Goal: Task Accomplishment & Management: Manage account settings

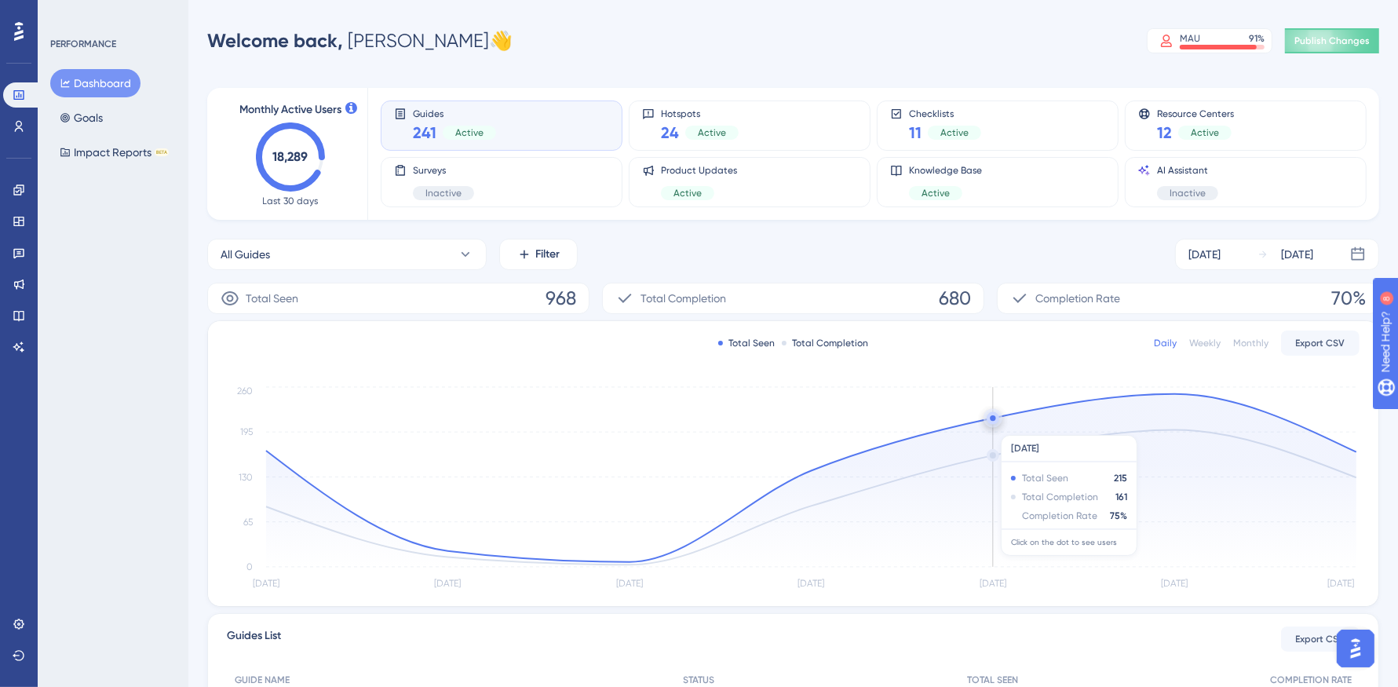
click at [1004, 426] on icon at bounding box center [811, 480] width 1090 height 173
click at [32, 180] on div "Engagement" at bounding box center [18, 189] width 31 height 25
click at [28, 185] on link at bounding box center [18, 189] width 31 height 25
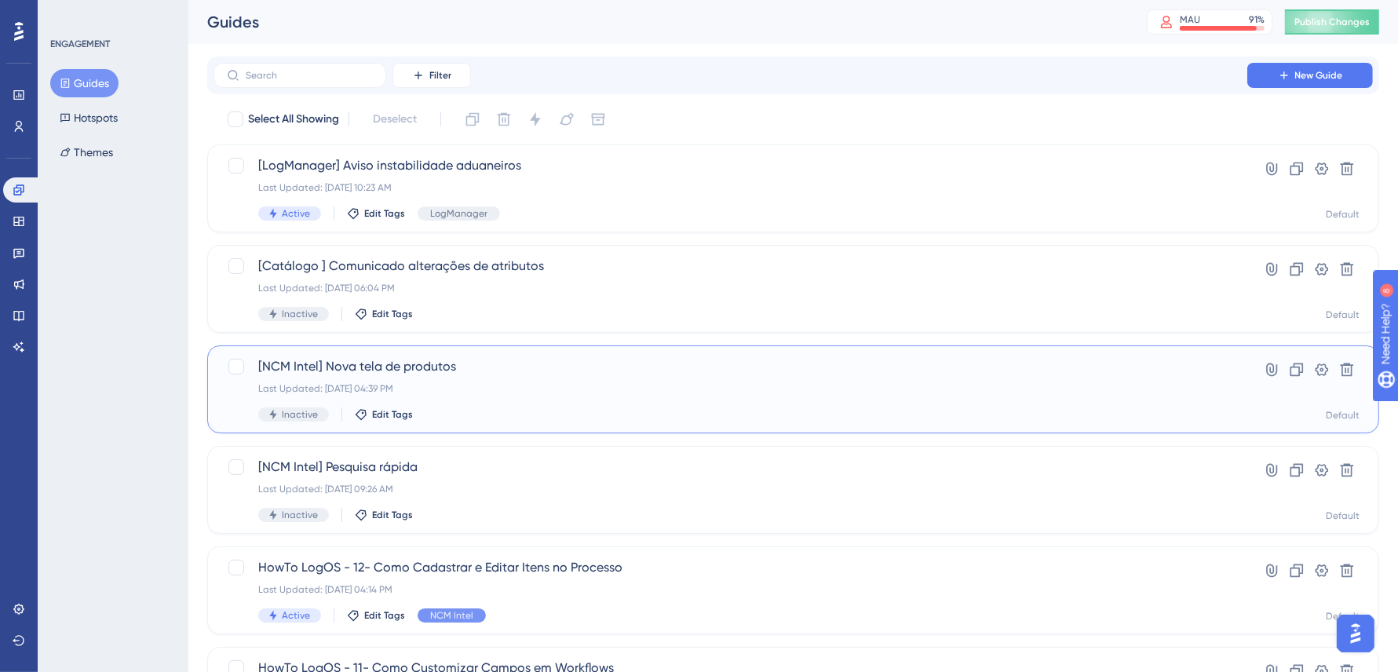
click at [549, 382] on div "Last Updated: [DATE] 04:39 PM" at bounding box center [730, 388] width 944 height 13
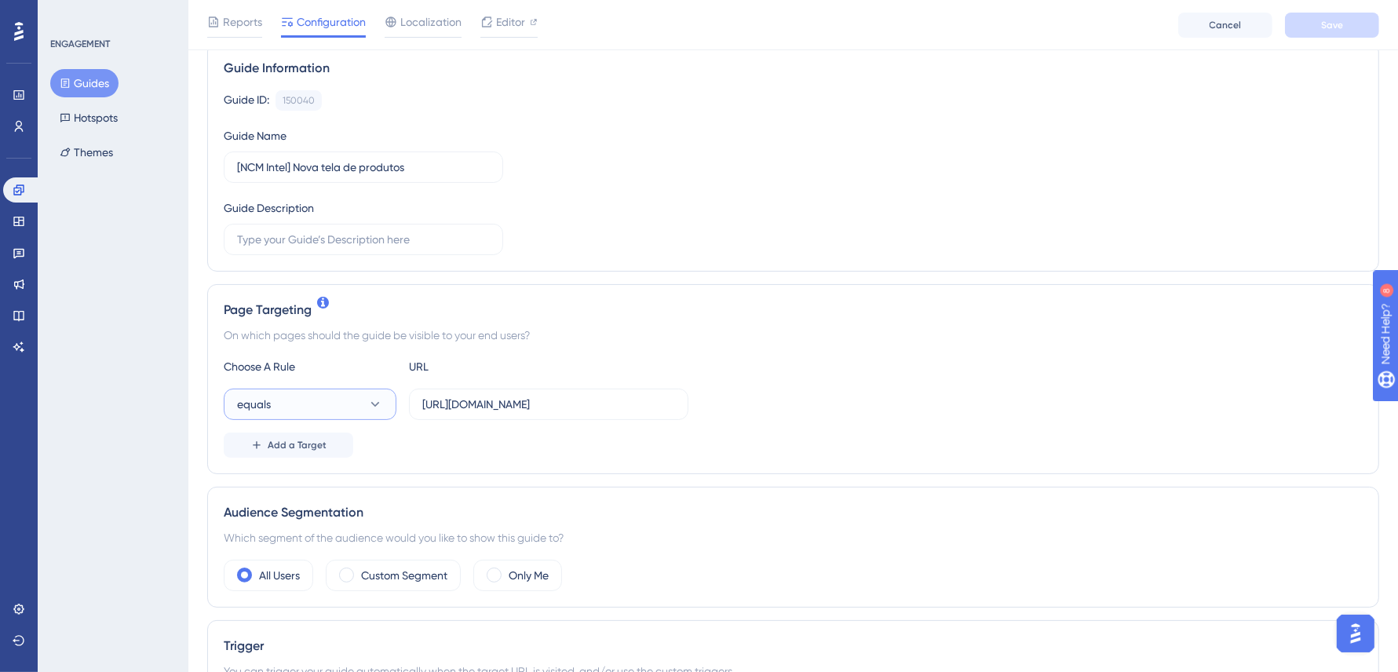
click at [374, 396] on icon at bounding box center [375, 404] width 16 height 16
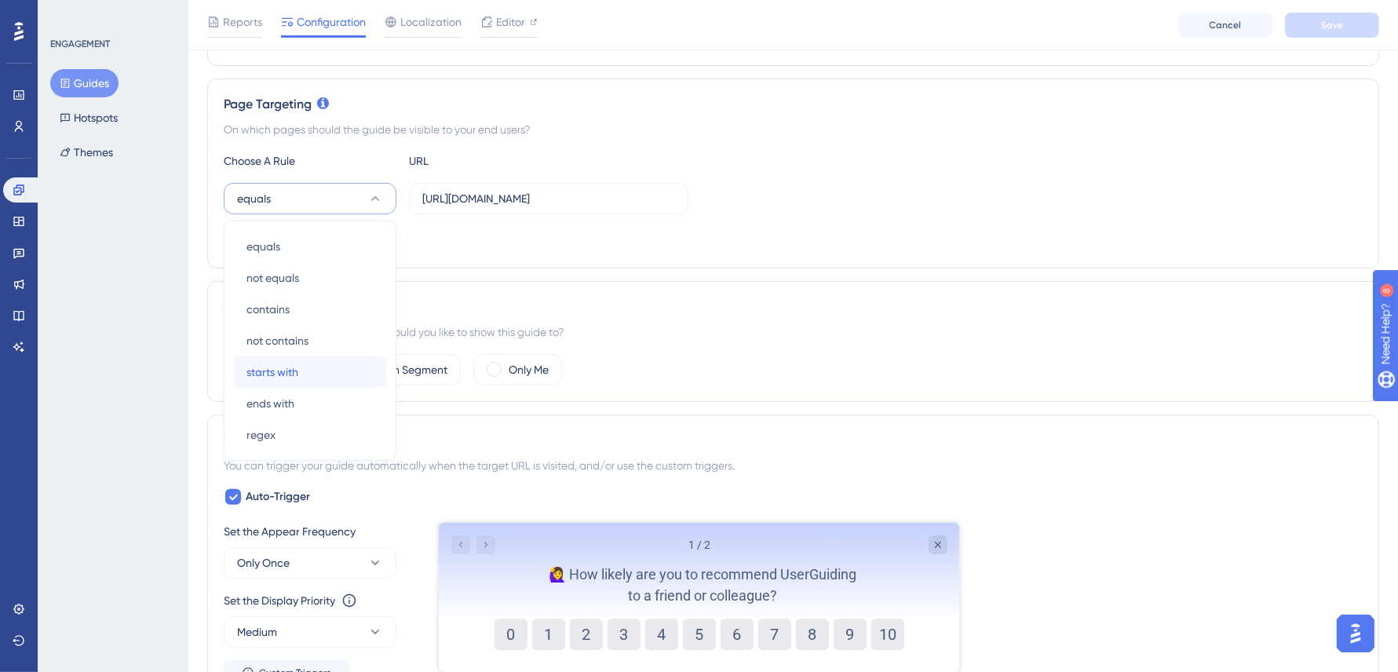
click at [326, 364] on div "starts with starts with" at bounding box center [309, 371] width 127 height 31
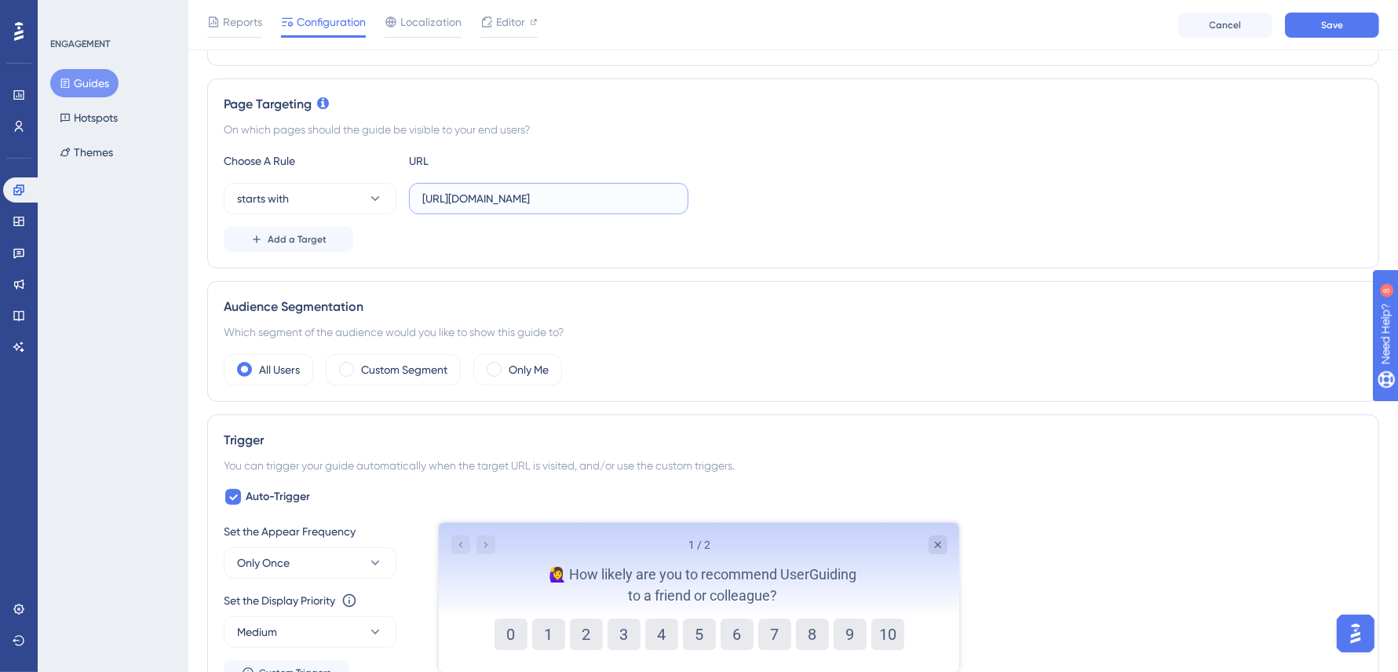
click at [600, 195] on input "[URL][DOMAIN_NAME]" at bounding box center [548, 198] width 253 height 17
drag, startPoint x: 607, startPoint y: 195, endPoint x: 672, endPoint y: 200, distance: 64.6
click at [672, 200] on input "[URL][DOMAIN_NAME]" at bounding box center [548, 198] width 253 height 17
click at [538, 193] on input "[URL][DOMAIN_NAME]" at bounding box center [548, 198] width 253 height 17
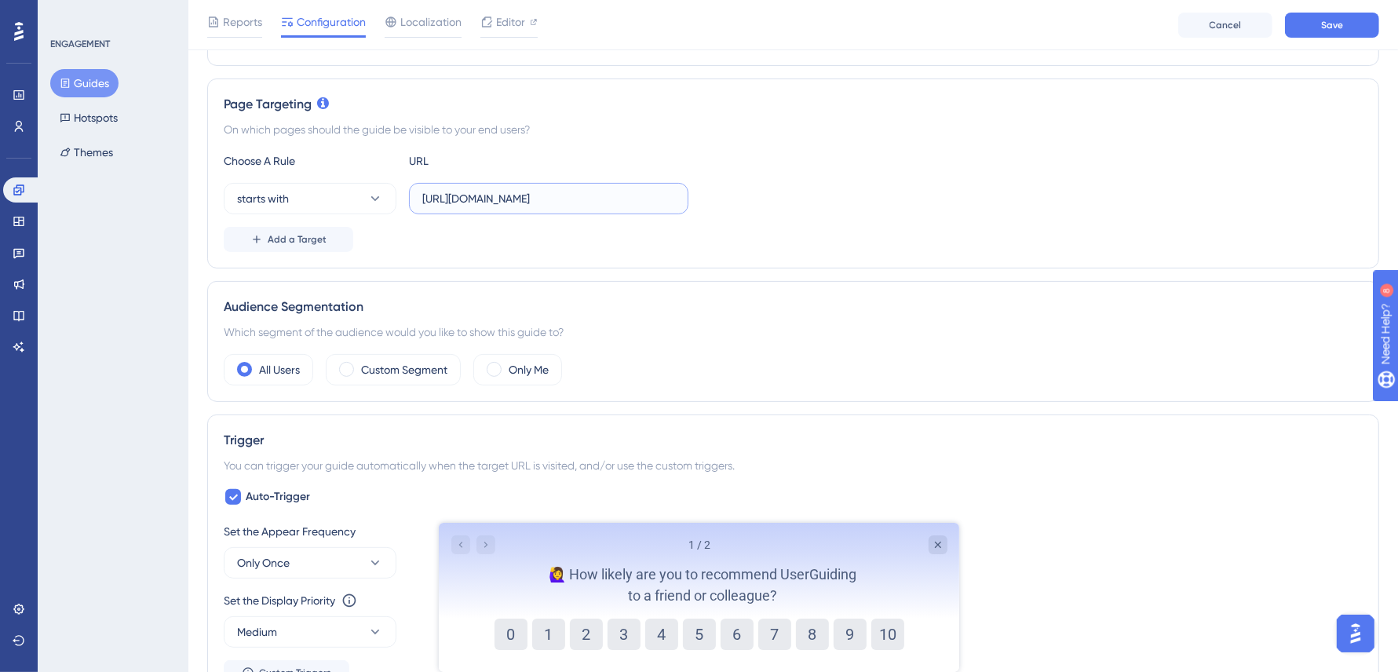
scroll to position [0, 1174]
drag, startPoint x: 529, startPoint y: 197, endPoint x: 1042, endPoint y: 224, distance: 513.9
click at [1038, 223] on div "Choose A Rule URL starts with [URL][DOMAIN_NAME] Add a Target" at bounding box center [793, 201] width 1139 height 100
type input "[URL][DOMAIN_NAME]"
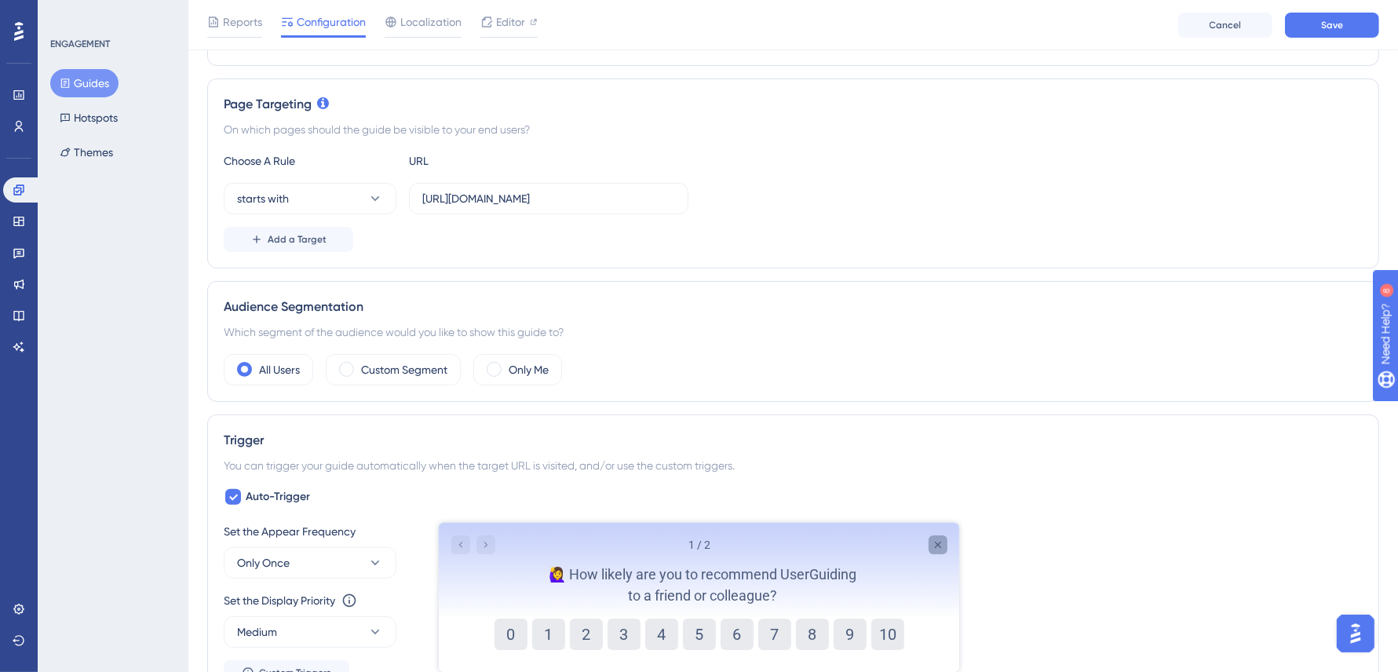
click at [939, 547] on icon "Close survey" at bounding box center [937, 544] width 13 height 13
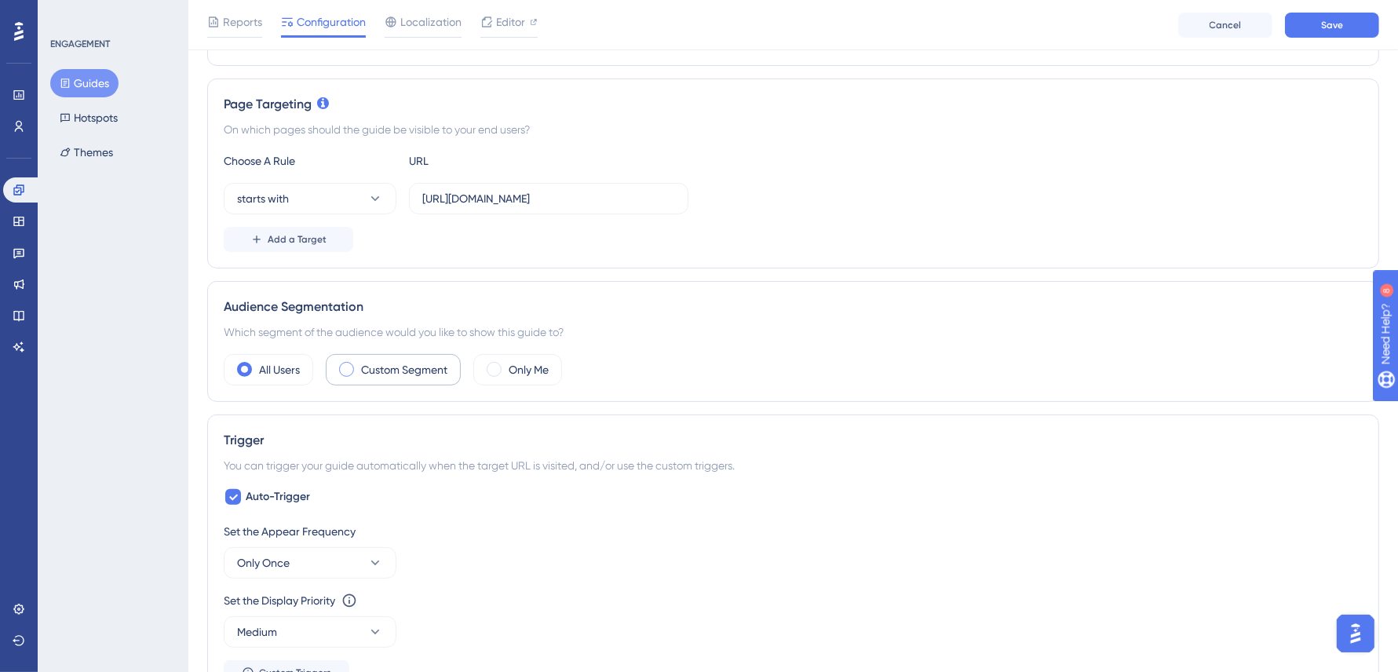
click at [382, 360] on label "Custom Segment" at bounding box center [404, 369] width 86 height 19
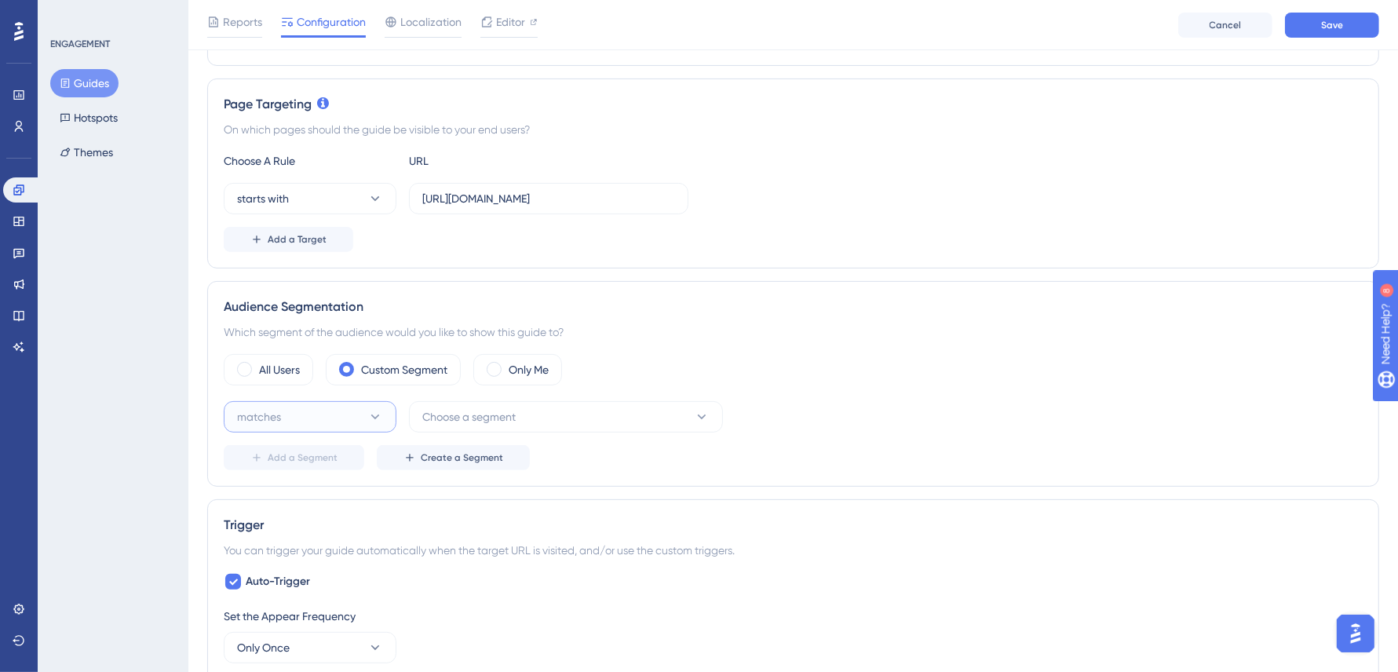
click at [340, 413] on button "matches" at bounding box center [310, 416] width 173 height 31
click at [359, 457] on div "matches matches" at bounding box center [309, 464] width 127 height 31
click at [532, 426] on button "Choose a segment" at bounding box center [566, 416] width 314 height 31
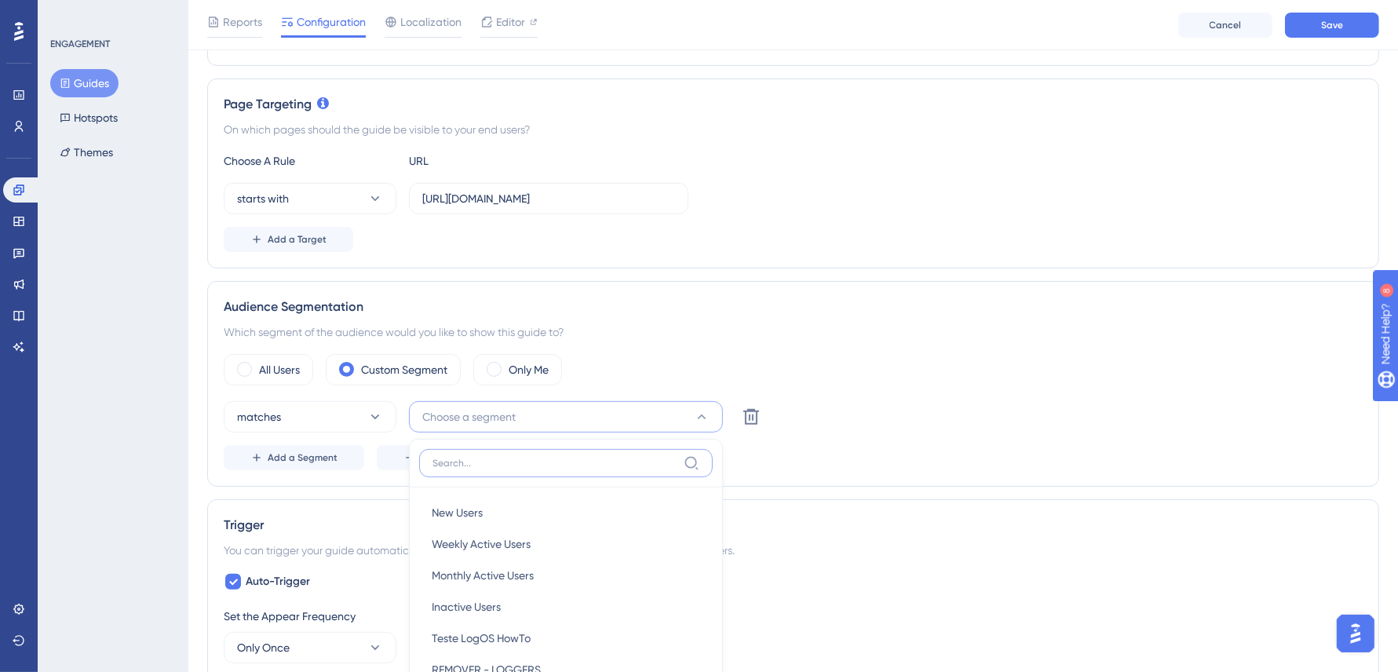
scroll to position [554, 0]
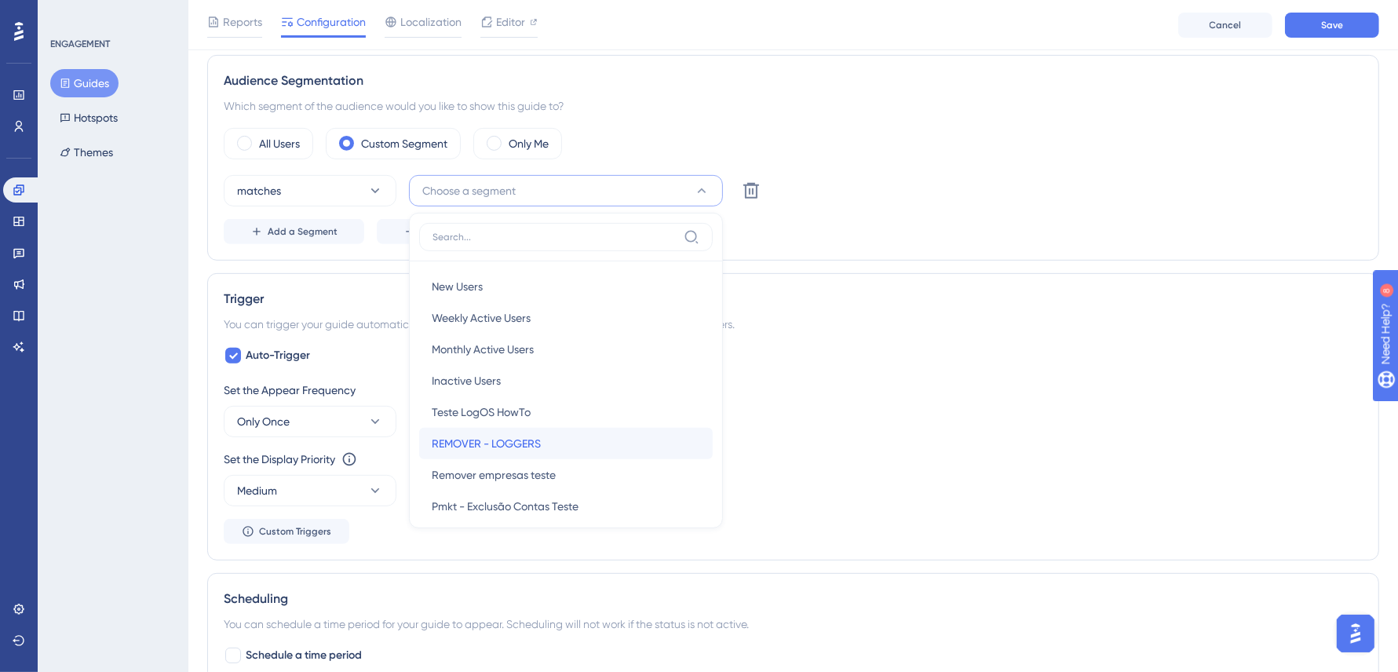
click at [570, 428] on div "REMOVER - LOGGERS REMOVER - LOGGERS" at bounding box center [566, 443] width 268 height 31
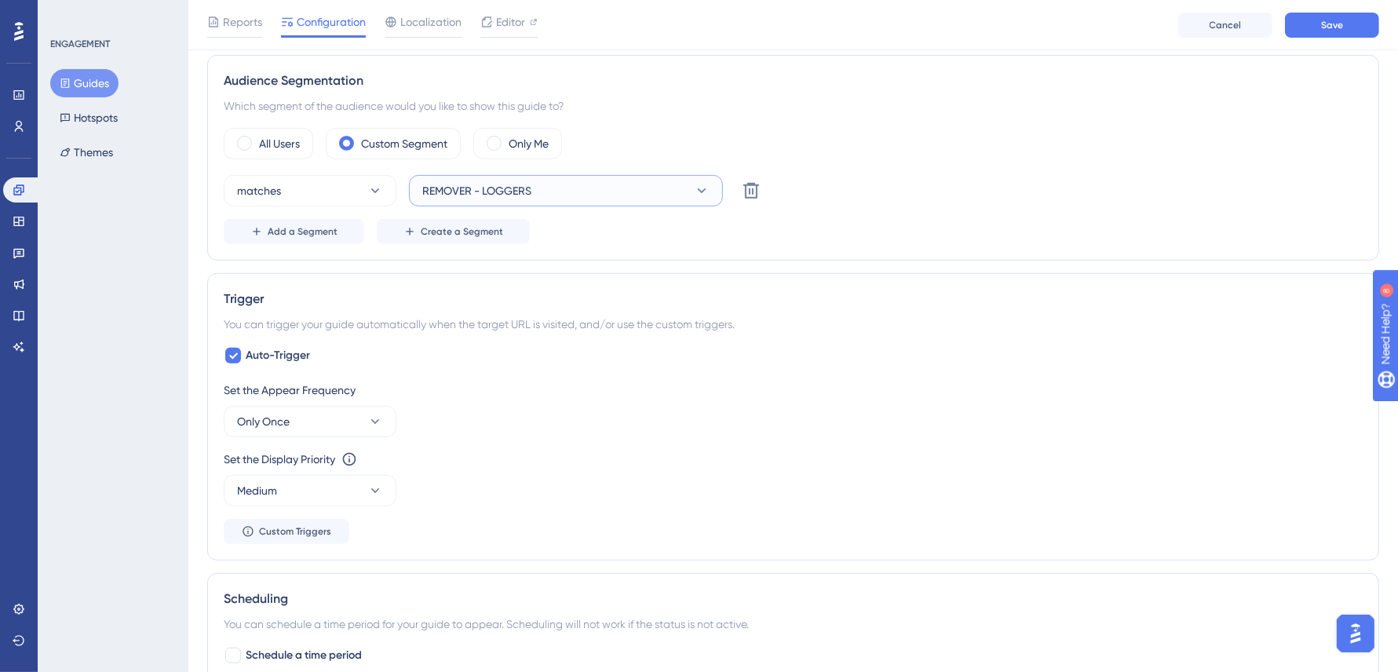
click at [559, 190] on button "REMOVER - LOGGERS" at bounding box center [566, 190] width 314 height 31
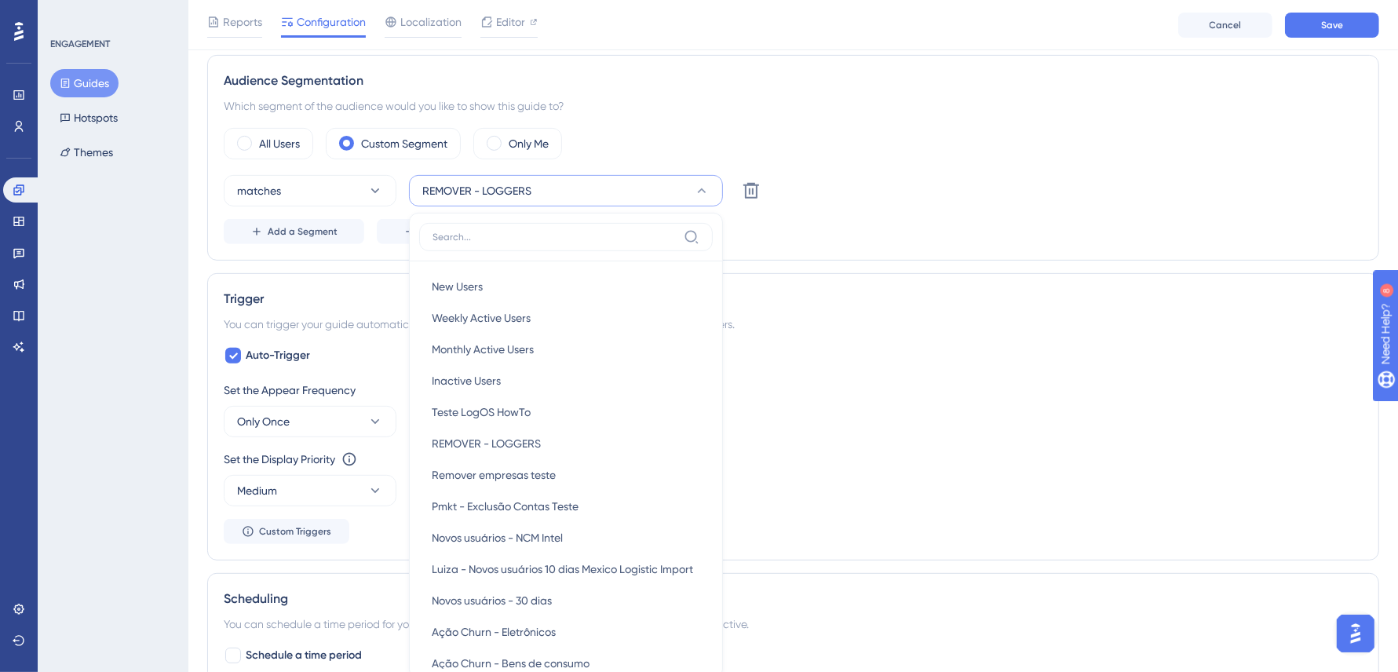
scroll to position [614, 0]
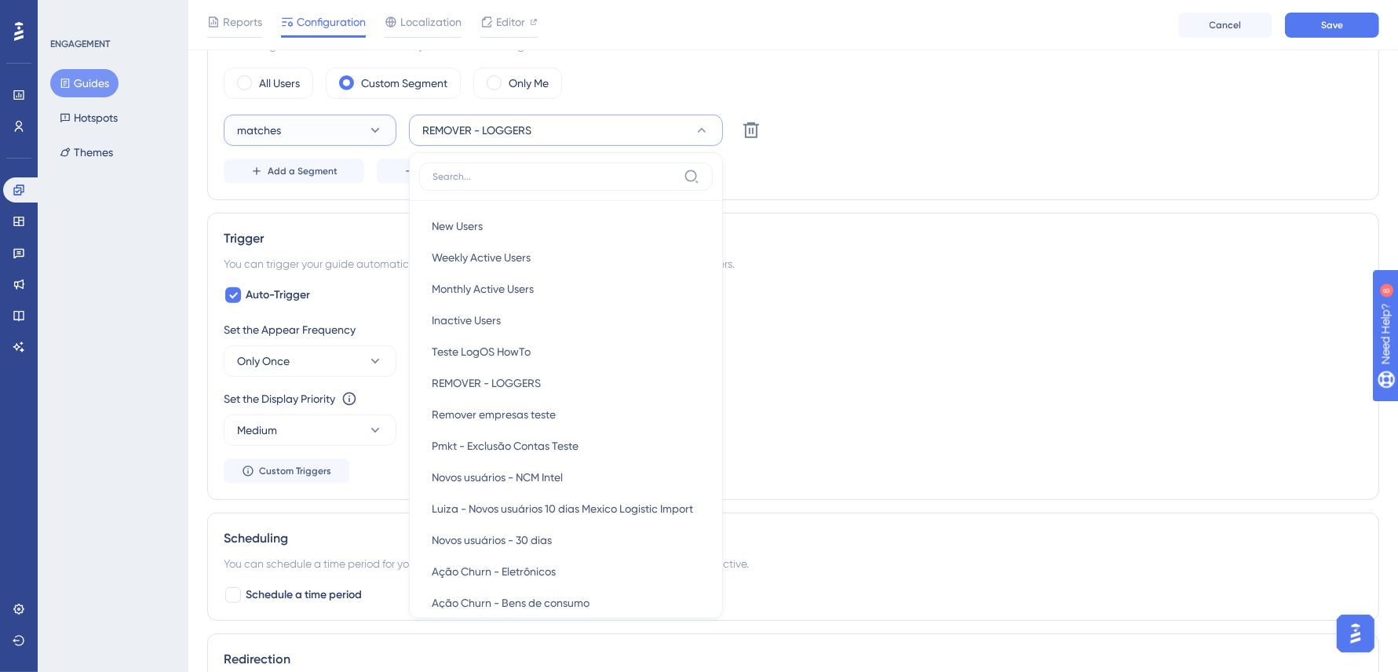
click at [388, 135] on button "matches" at bounding box center [310, 130] width 173 height 31
click at [361, 201] on div "doesn't match doesn't match" at bounding box center [309, 209] width 127 height 31
click at [374, 215] on div "Trigger You can trigger your guide automatically when the target URL is visited…" at bounding box center [793, 356] width 1172 height 287
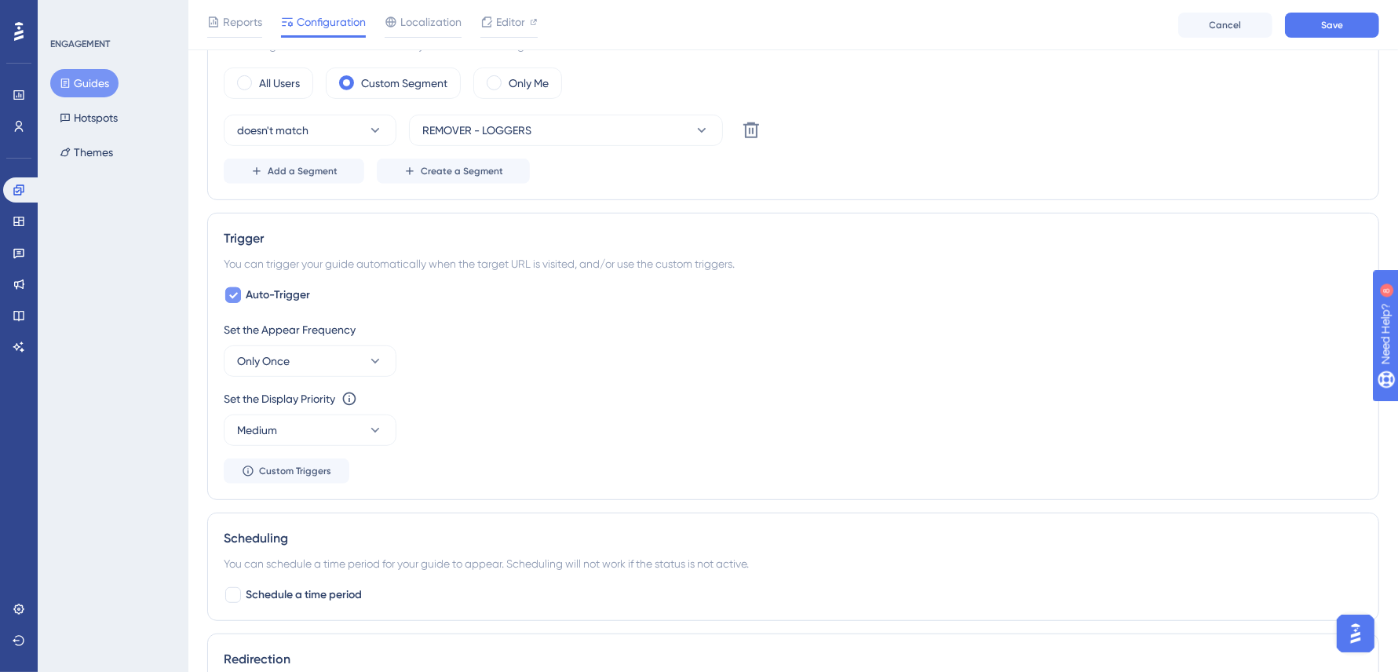
click at [239, 294] on div at bounding box center [233, 295] width 16 height 16
checkbox input "false"
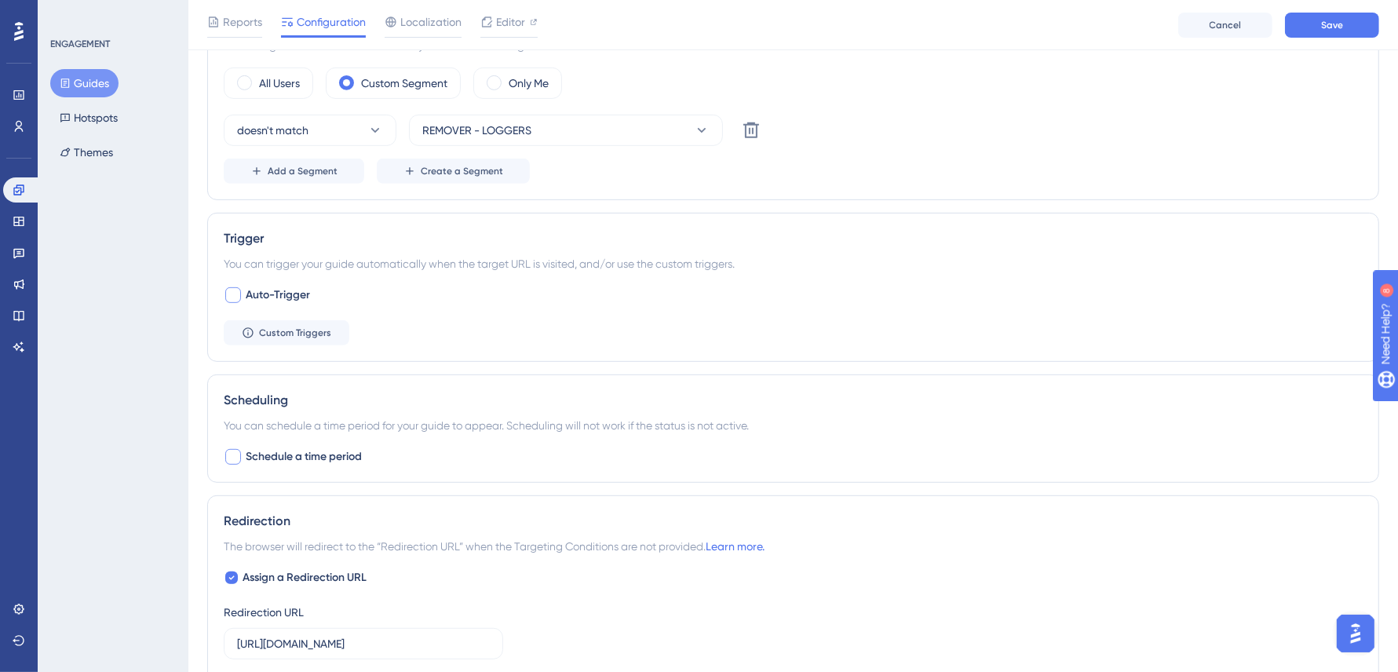
click at [269, 454] on span "Schedule a time period" at bounding box center [304, 456] width 116 height 19
checkbox input "true"
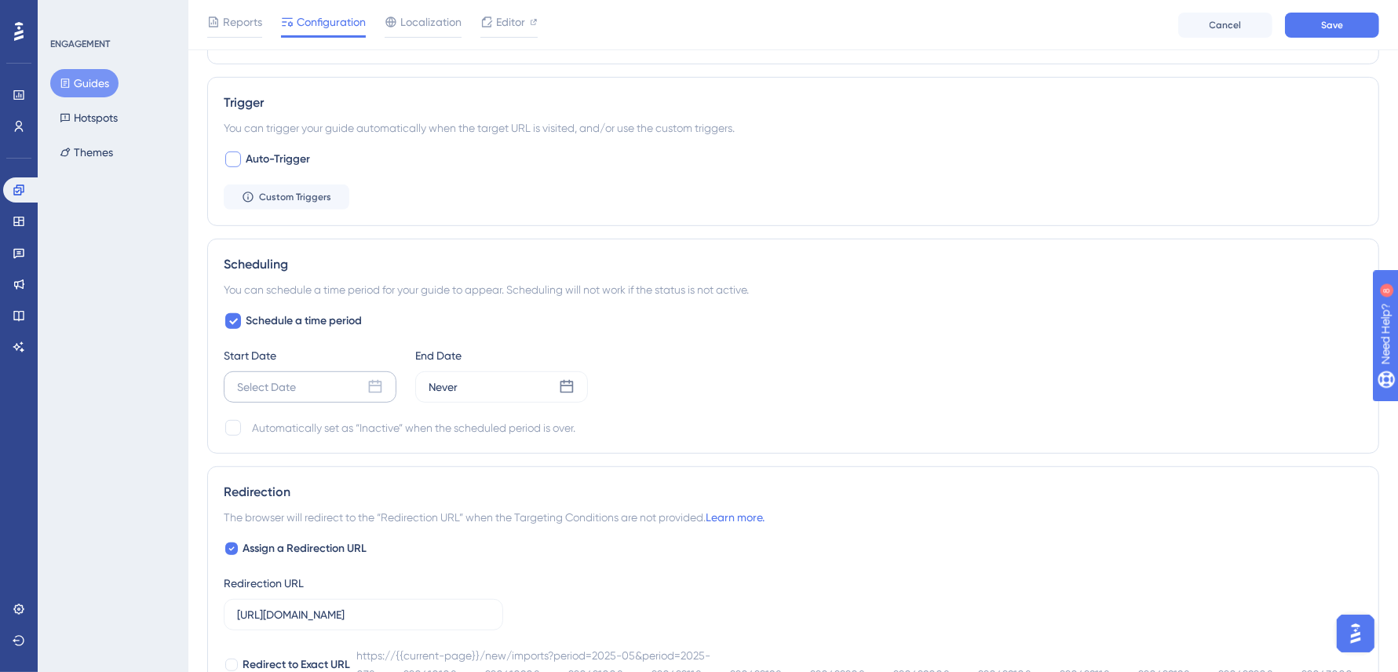
click at [324, 371] on div "Select Date" at bounding box center [310, 386] width 173 height 31
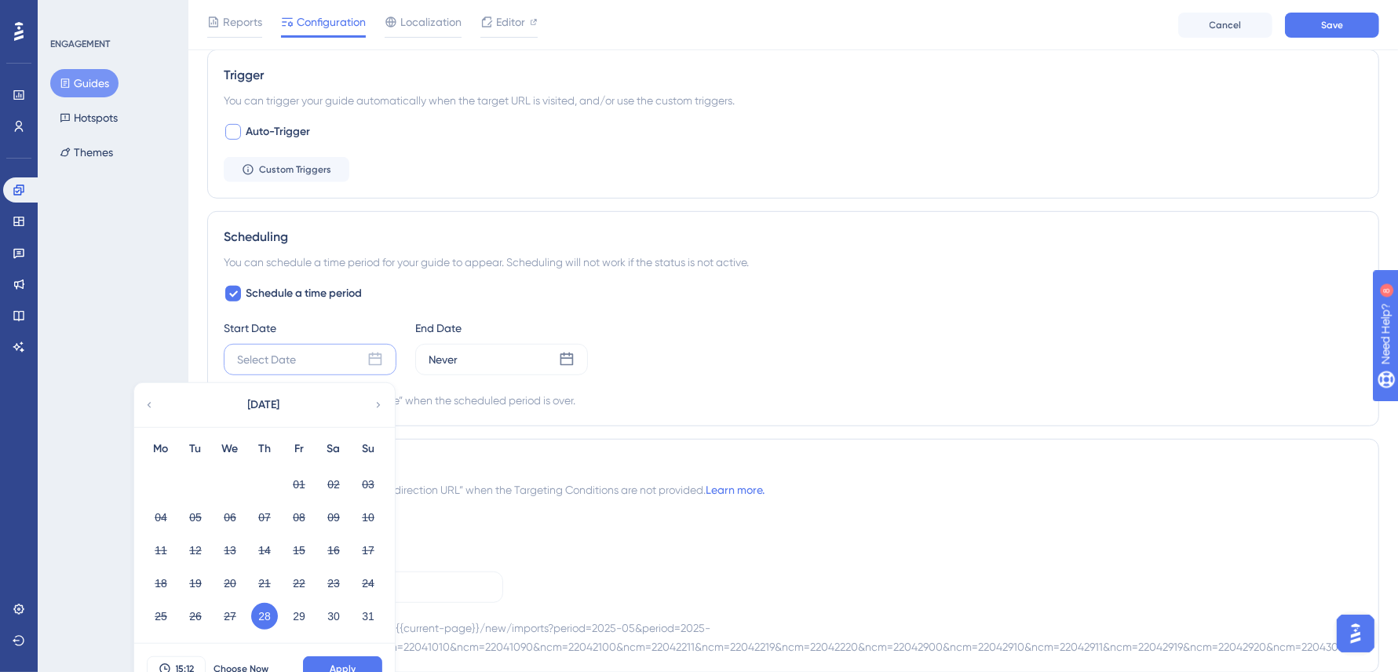
scroll to position [887, 0]
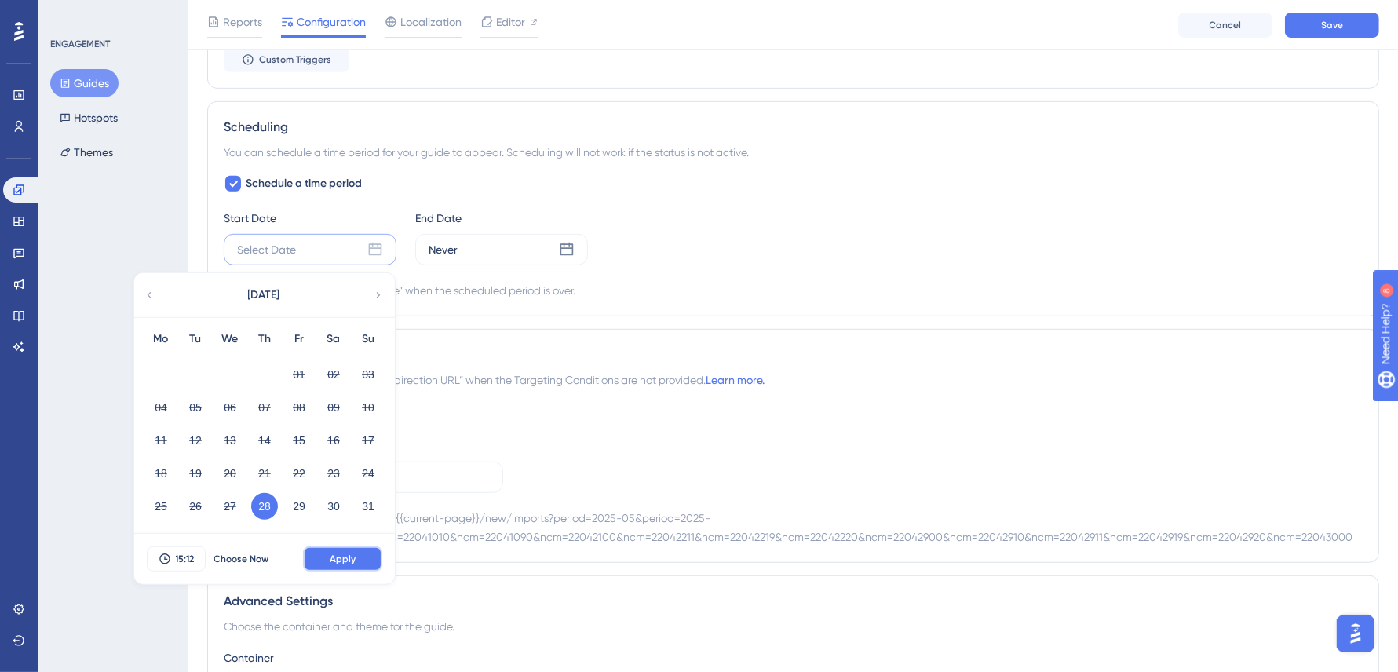
click at [366, 549] on button "Apply" at bounding box center [342, 558] width 79 height 25
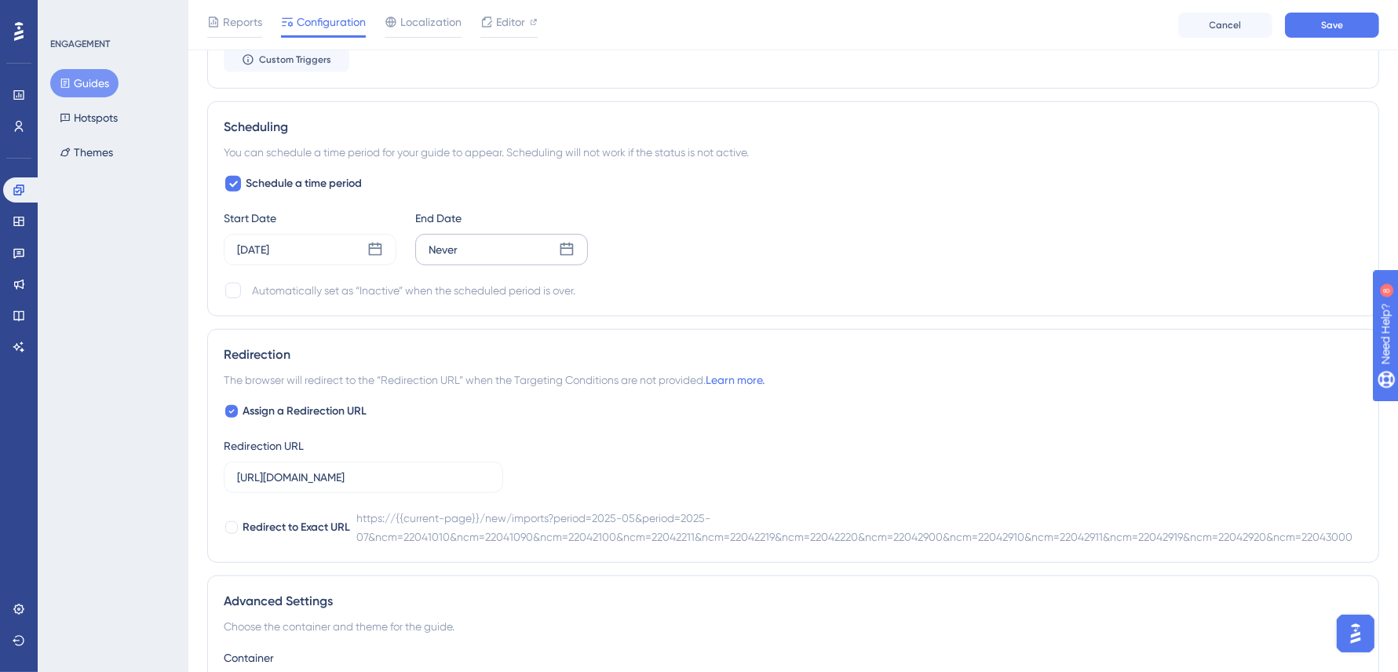
click at [475, 250] on div "Never" at bounding box center [501, 249] width 173 height 31
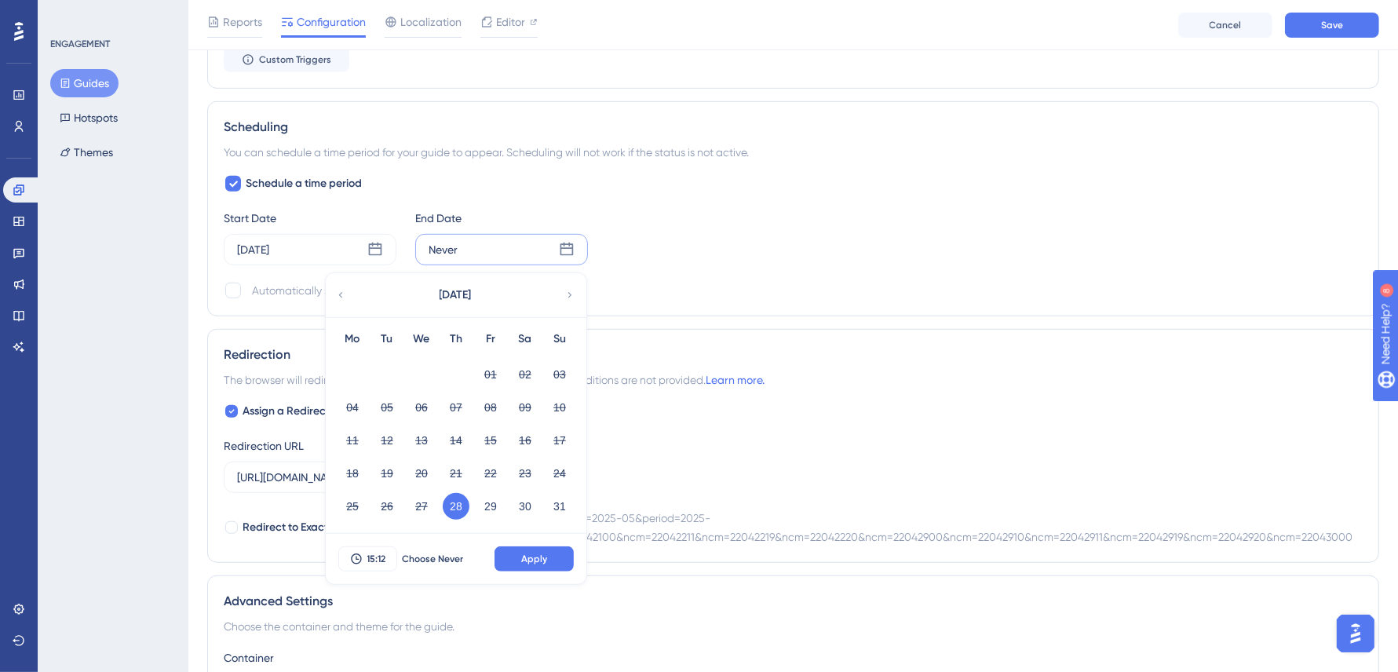
click at [567, 292] on icon at bounding box center [569, 295] width 11 height 14
click at [459, 402] on button "11" at bounding box center [456, 407] width 27 height 27
click at [528, 546] on button "Apply" at bounding box center [533, 558] width 79 height 25
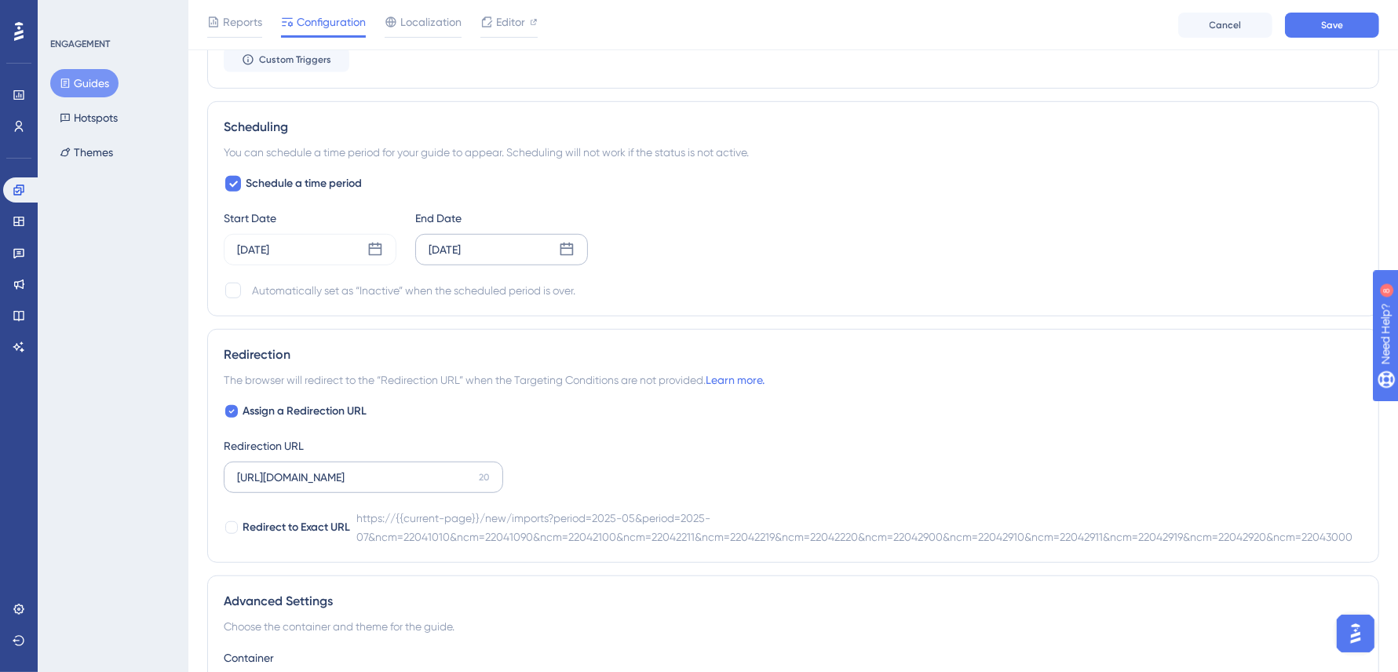
click at [402, 461] on label "[URL][DOMAIN_NAME] 20" at bounding box center [363, 476] width 279 height 31
click at [402, 468] on input "[URL][DOMAIN_NAME]" at bounding box center [354, 476] width 235 height 17
click at [421, 468] on input "[URL][DOMAIN_NAME]" at bounding box center [354, 476] width 235 height 17
click at [341, 472] on input "[URL][DOMAIN_NAME]" at bounding box center [354, 476] width 235 height 17
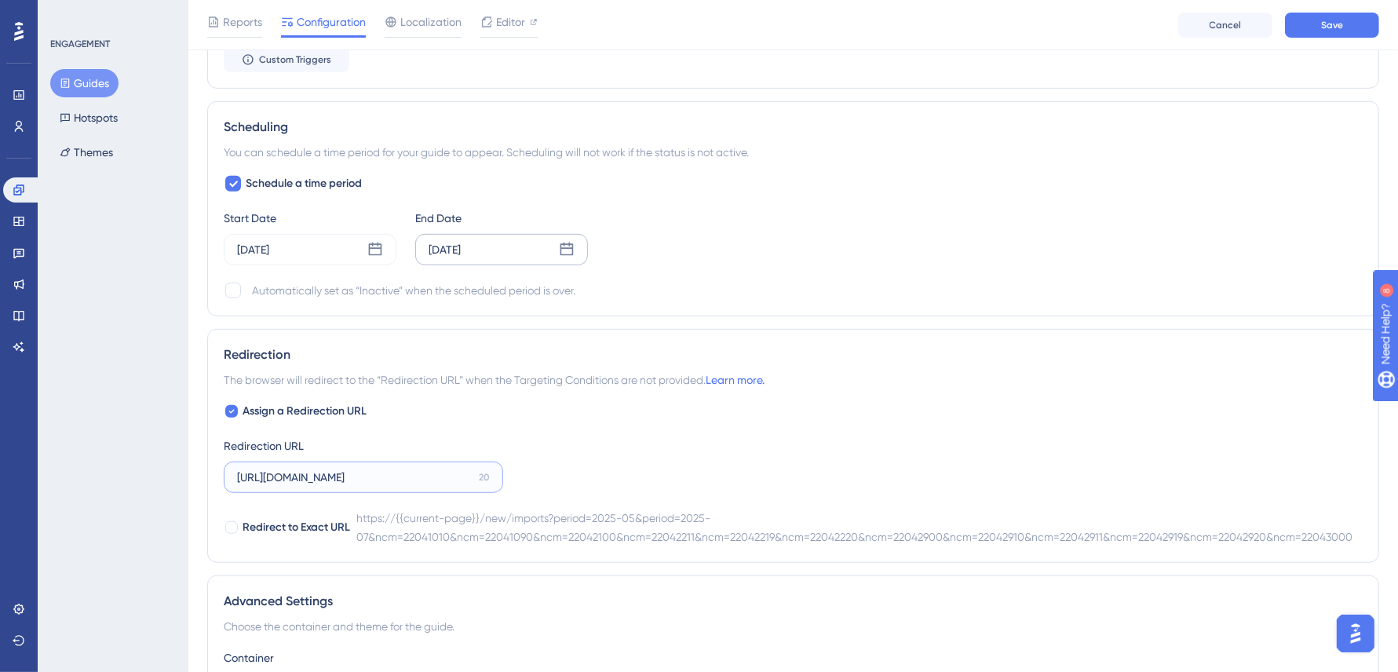
drag, startPoint x: 308, startPoint y: 472, endPoint x: 727, endPoint y: 475, distance: 419.8
click at [727, 475] on div "Assign a Redirection URL Redirection URL [URL][DOMAIN_NAME] 20 Redirect to Exac…" at bounding box center [793, 474] width 1139 height 144
drag, startPoint x: 288, startPoint y: 471, endPoint x: 674, endPoint y: 487, distance: 386.4
click at [812, 475] on div "Assign a Redirection URL Redirection URL [URL][DOMAIN_NAME] Redirect to Exact U…" at bounding box center [793, 474] width 1139 height 144
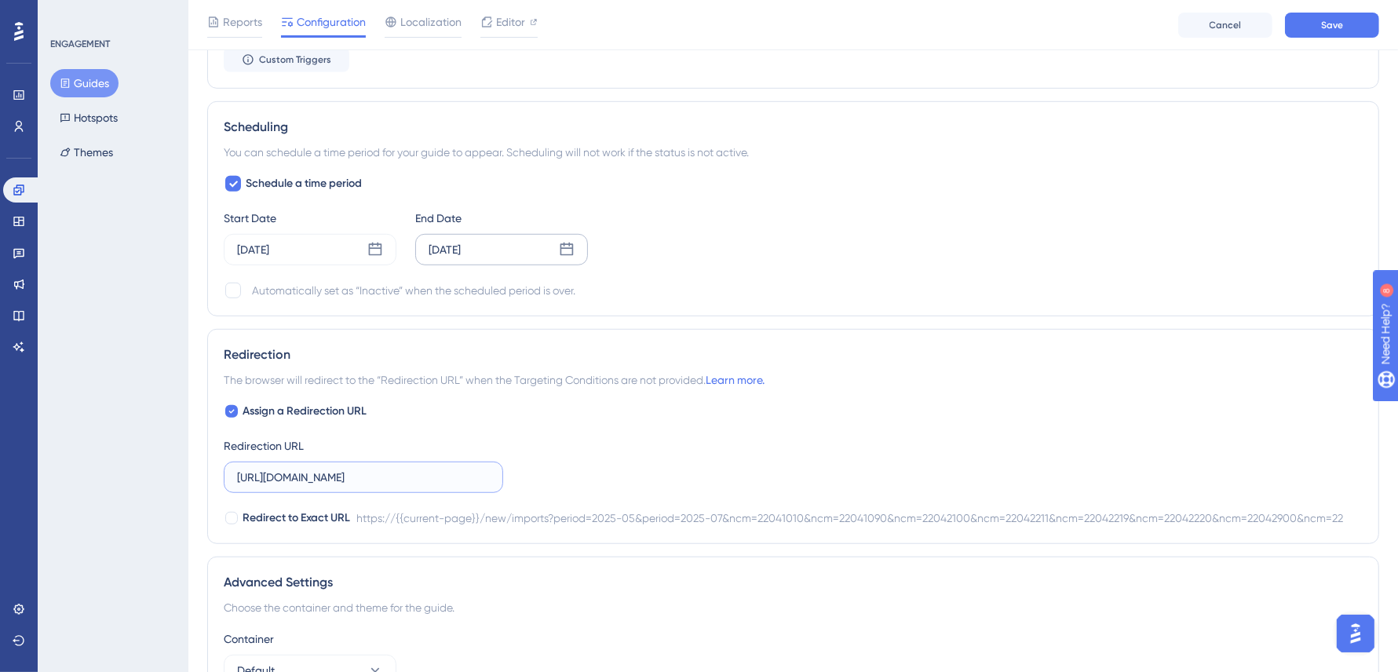
drag, startPoint x: 301, startPoint y: 474, endPoint x: 750, endPoint y: 474, distance: 449.6
click at [747, 474] on div "Assign a Redirection URL Redirection URL [URL][DOMAIN_NAME] Redirect to Exact U…" at bounding box center [793, 465] width 1139 height 126
drag, startPoint x: 294, startPoint y: 480, endPoint x: 619, endPoint y: 480, distance: 324.9
click at [618, 480] on div "Assign a Redirection URL Redirection URL [URL][DOMAIN_NAME] Redirect to Exact U…" at bounding box center [793, 465] width 1139 height 126
drag, startPoint x: 301, startPoint y: 472, endPoint x: 567, endPoint y: 468, distance: 266.8
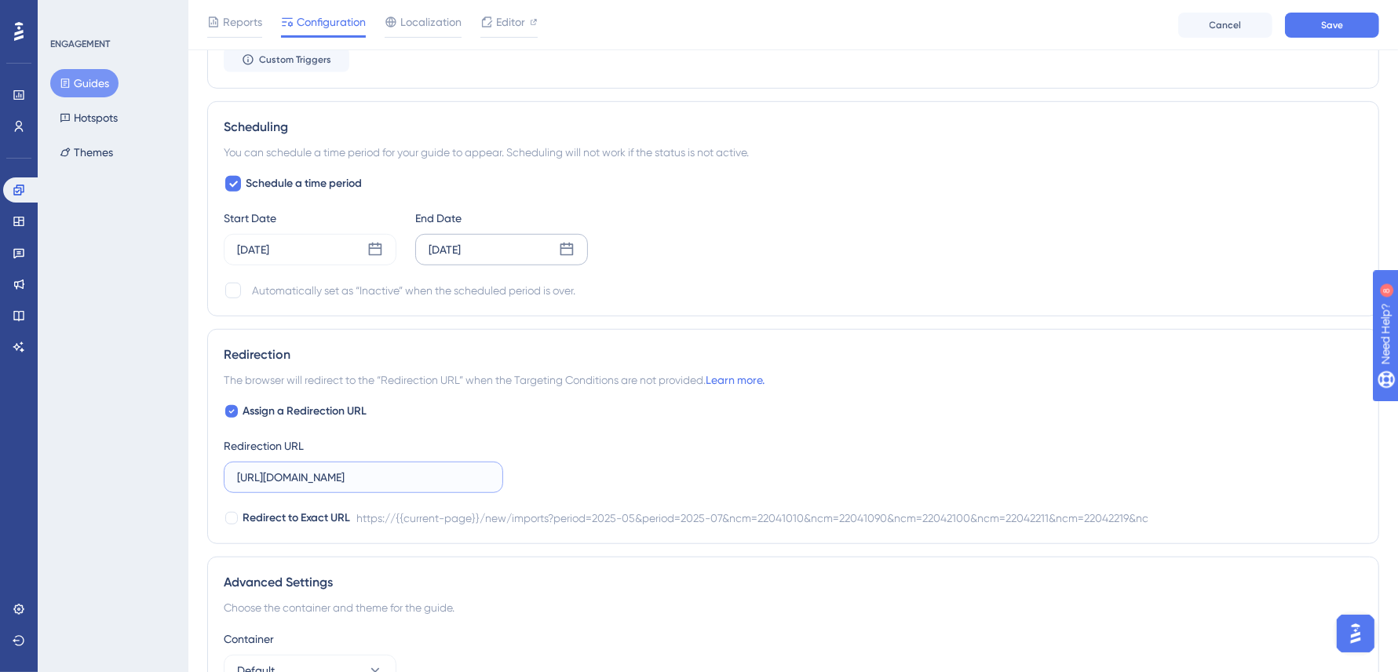
click at [566, 468] on div "Assign a Redirection URL Redirection URL [URL][DOMAIN_NAME] Redirect to Exact U…" at bounding box center [793, 465] width 1139 height 126
drag, startPoint x: 290, startPoint y: 475, endPoint x: 527, endPoint y: 470, distance: 237.0
click at [527, 470] on div "Assign a Redirection URL Redirection URL [URL][DOMAIN_NAME] Redirect to Exact U…" at bounding box center [793, 465] width 1139 height 126
drag, startPoint x: 264, startPoint y: 475, endPoint x: 522, endPoint y: 475, distance: 258.2
click at [522, 475] on div "Assign a Redirection URL Redirection URL [URL][DOMAIN_NAME] Redirect to Exact U…" at bounding box center [793, 465] width 1139 height 126
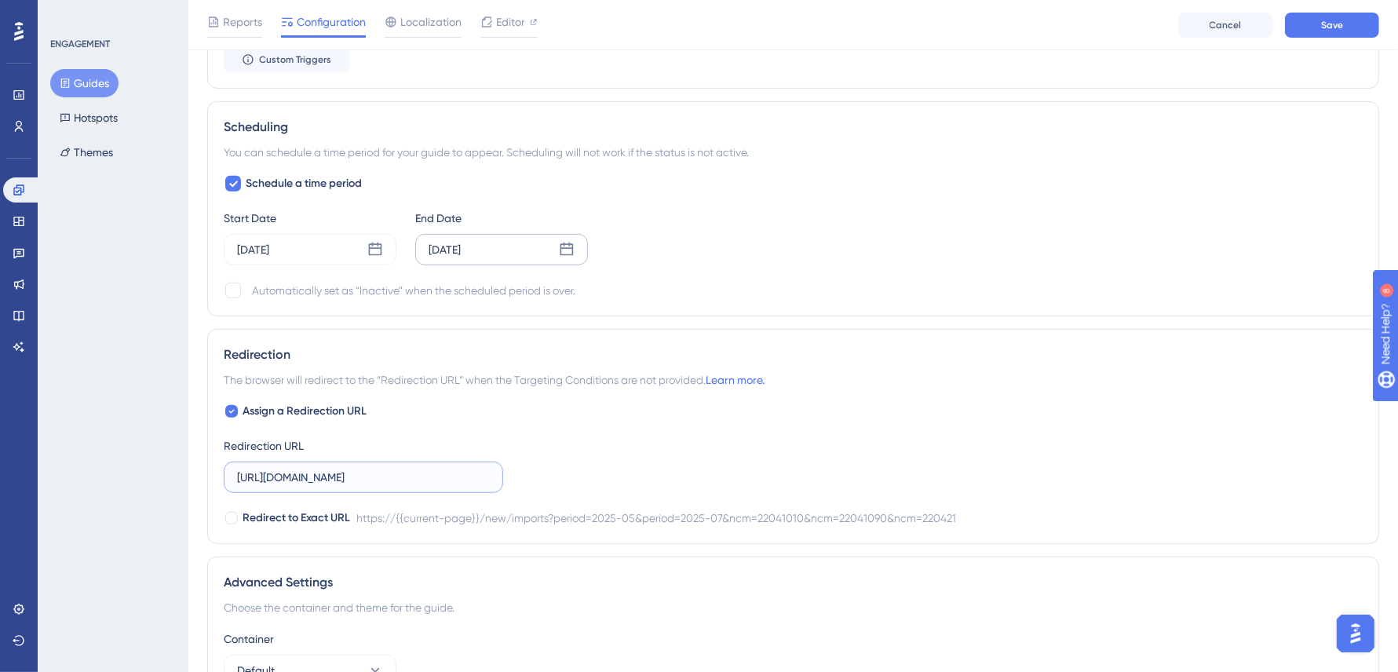
scroll to position [0, 197]
drag, startPoint x: 311, startPoint y: 473, endPoint x: 798, endPoint y: 473, distance: 487.3
click at [798, 473] on div "Assign a Redirection URL Redirection URL [URL][DOMAIN_NAME] Redirect to Exact U…" at bounding box center [793, 465] width 1139 height 126
type input "[URL][DOMAIN_NAME]"
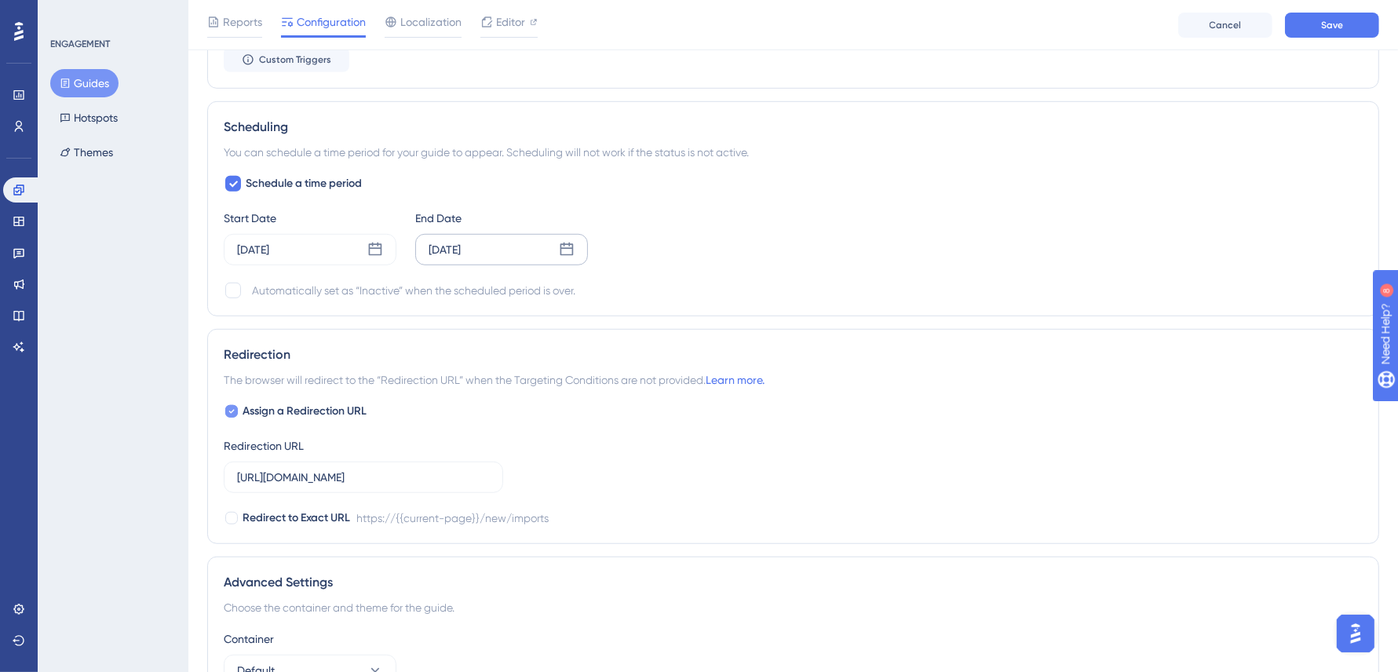
click at [240, 403] on label "Assign a Redirection URL" at bounding box center [295, 411] width 143 height 19
checkbox input "false"
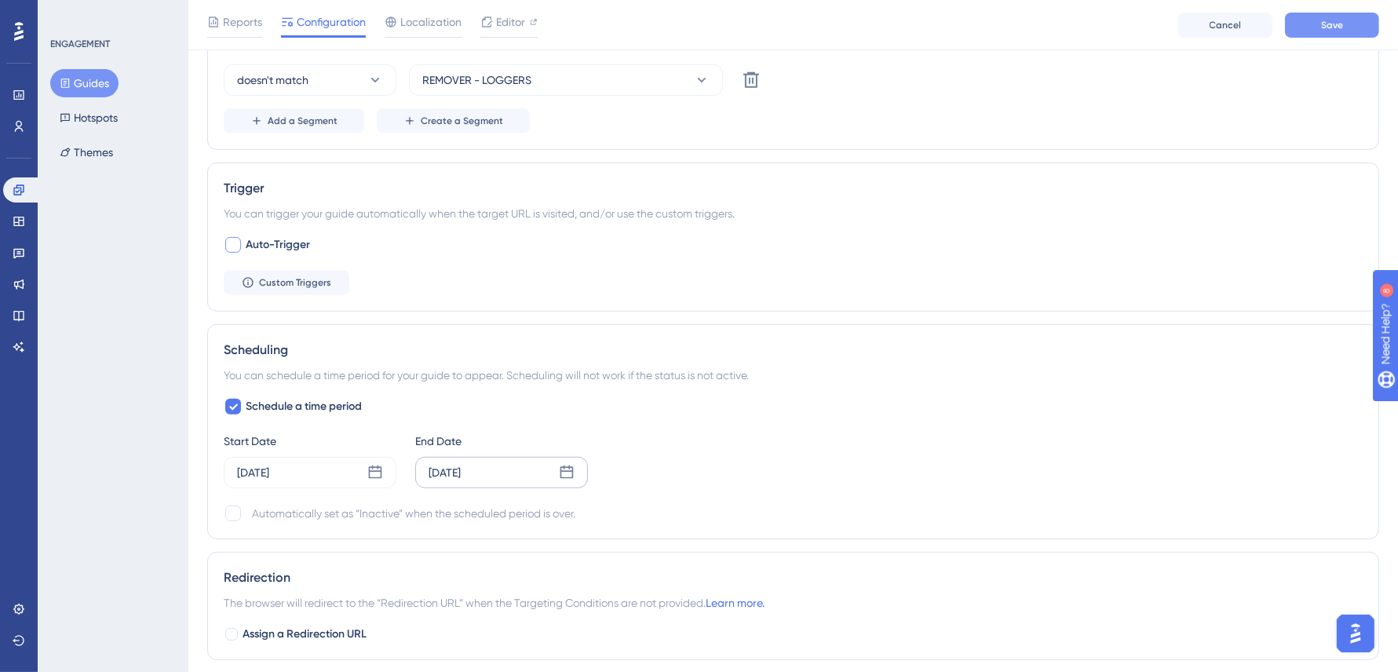
scroll to position [0, 0]
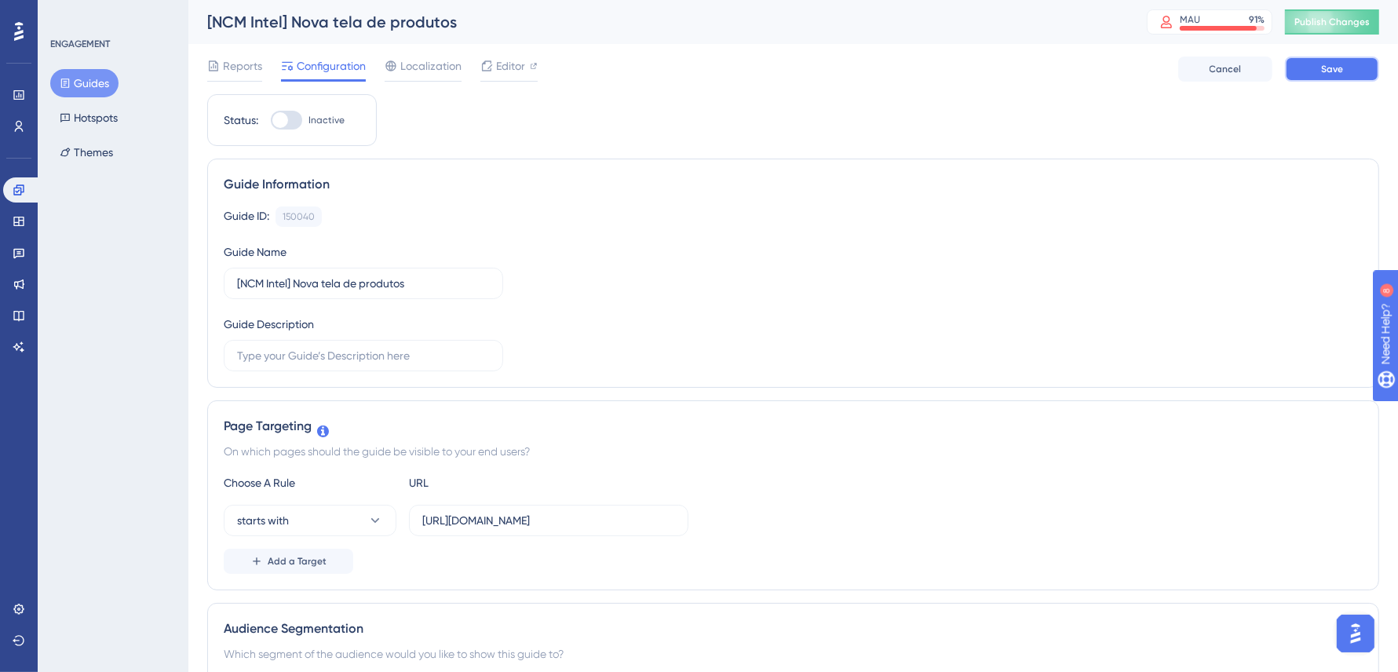
click at [1333, 71] on span "Save" at bounding box center [1332, 69] width 22 height 13
